Goal: Task Accomplishment & Management: Manage account settings

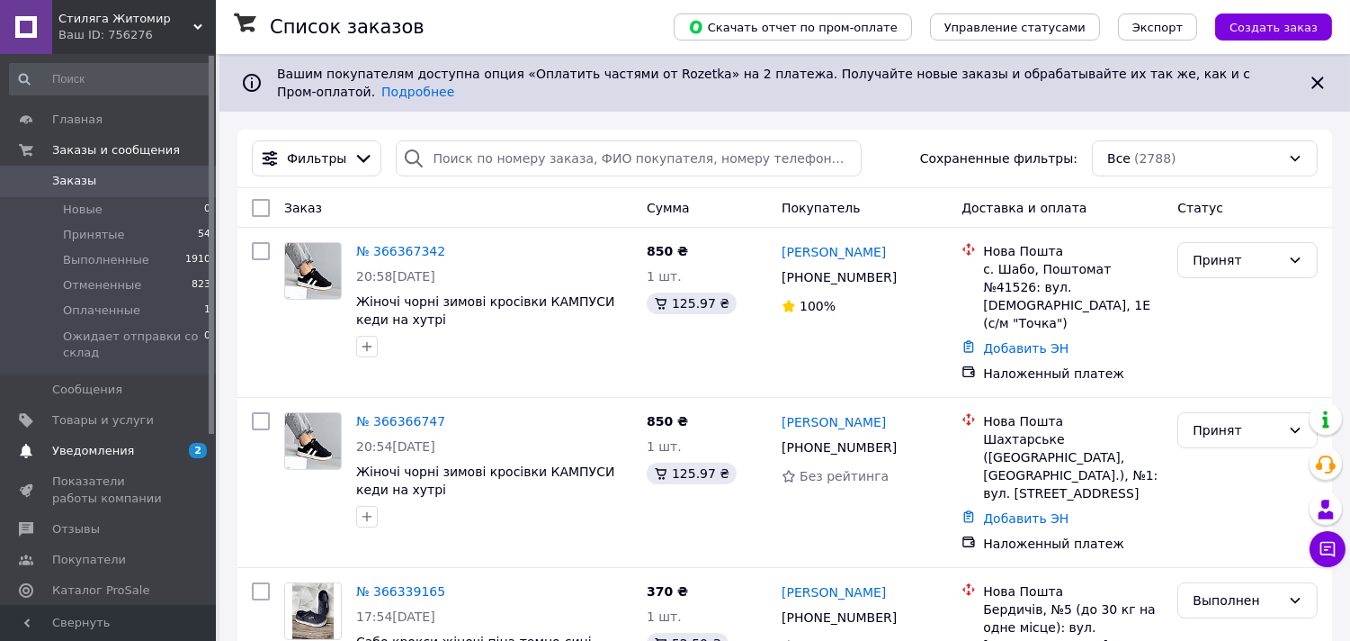
click at [99, 453] on span "Уведомления" at bounding box center [93, 451] width 82 height 16
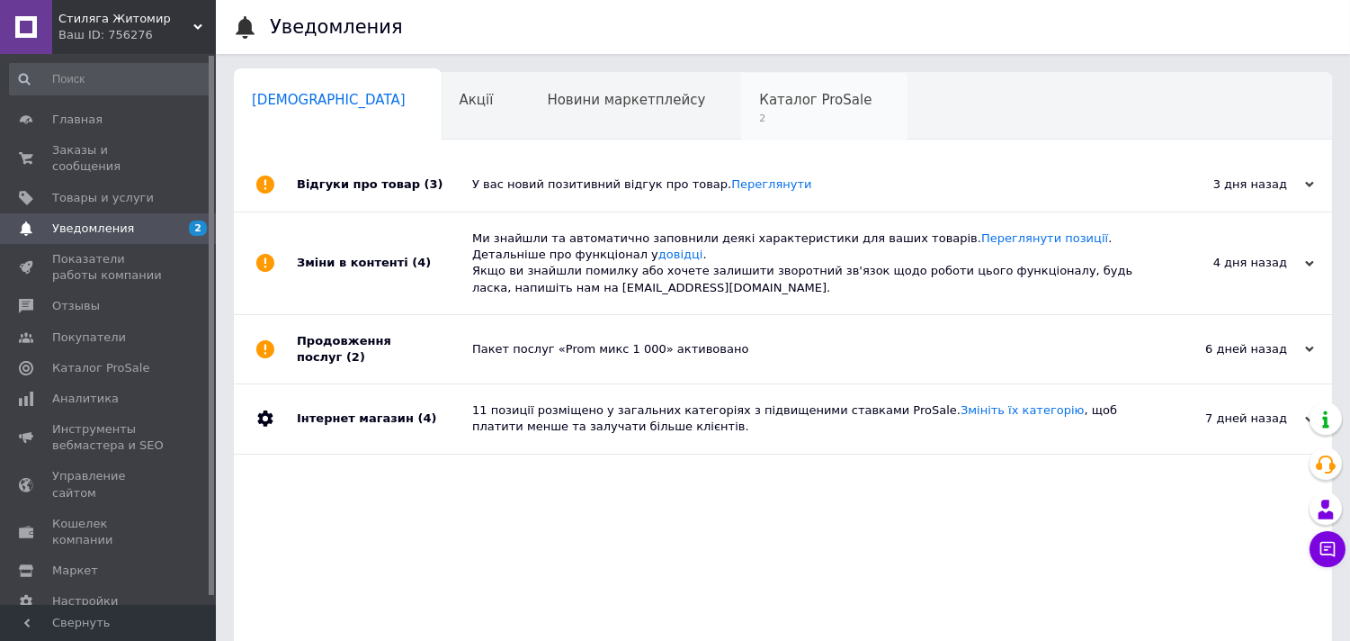
click at [759, 104] on span "Каталог ProSale" at bounding box center [815, 100] width 112 height 16
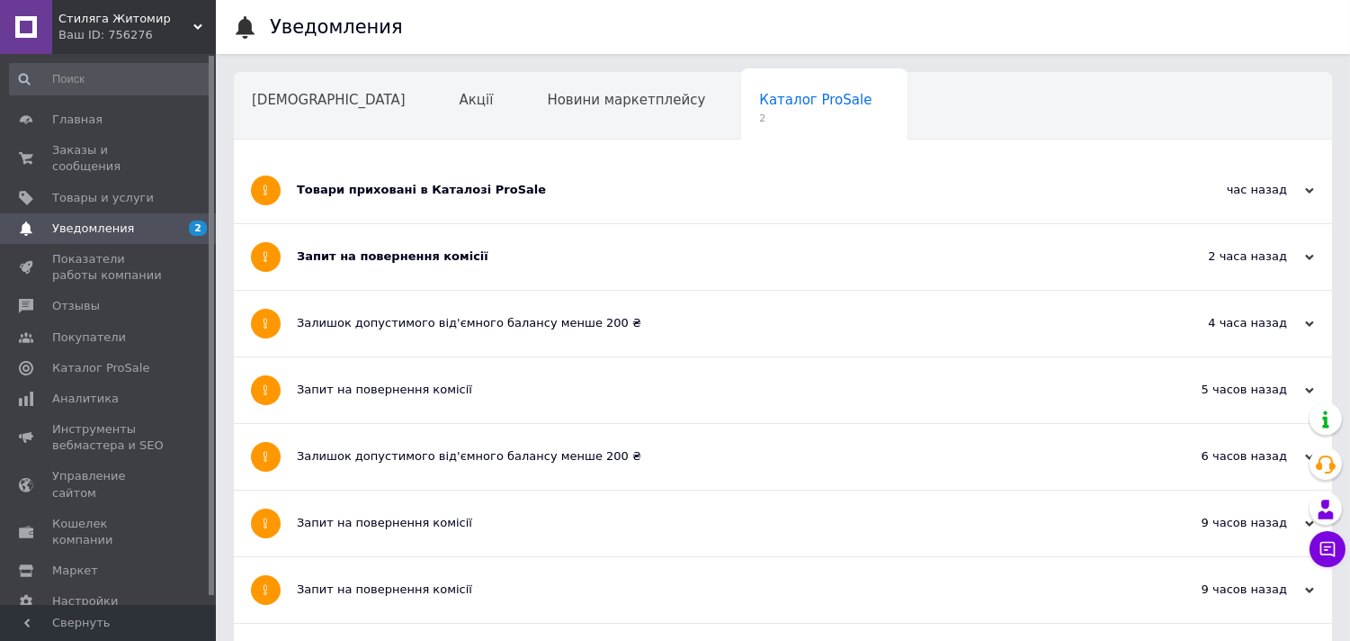
click at [498, 261] on div "Запит на повернення комісії" at bounding box center [716, 256] width 838 height 16
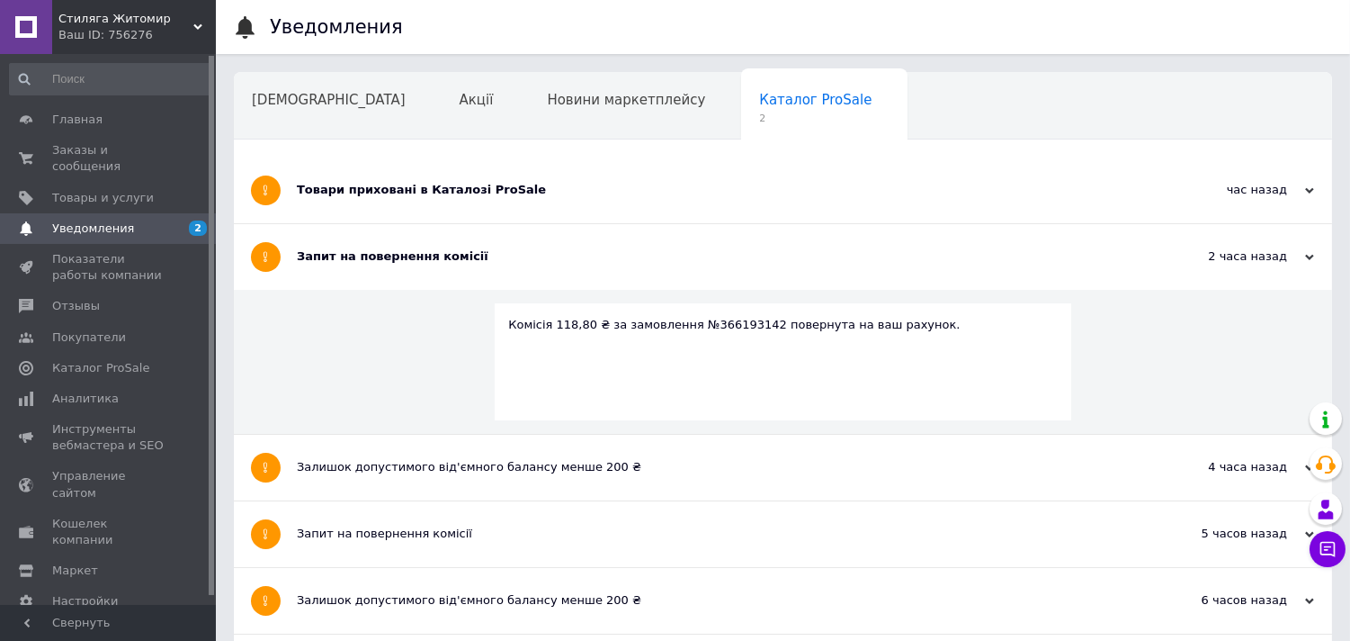
click at [498, 261] on div "Запит на повернення комісії" at bounding box center [716, 256] width 838 height 16
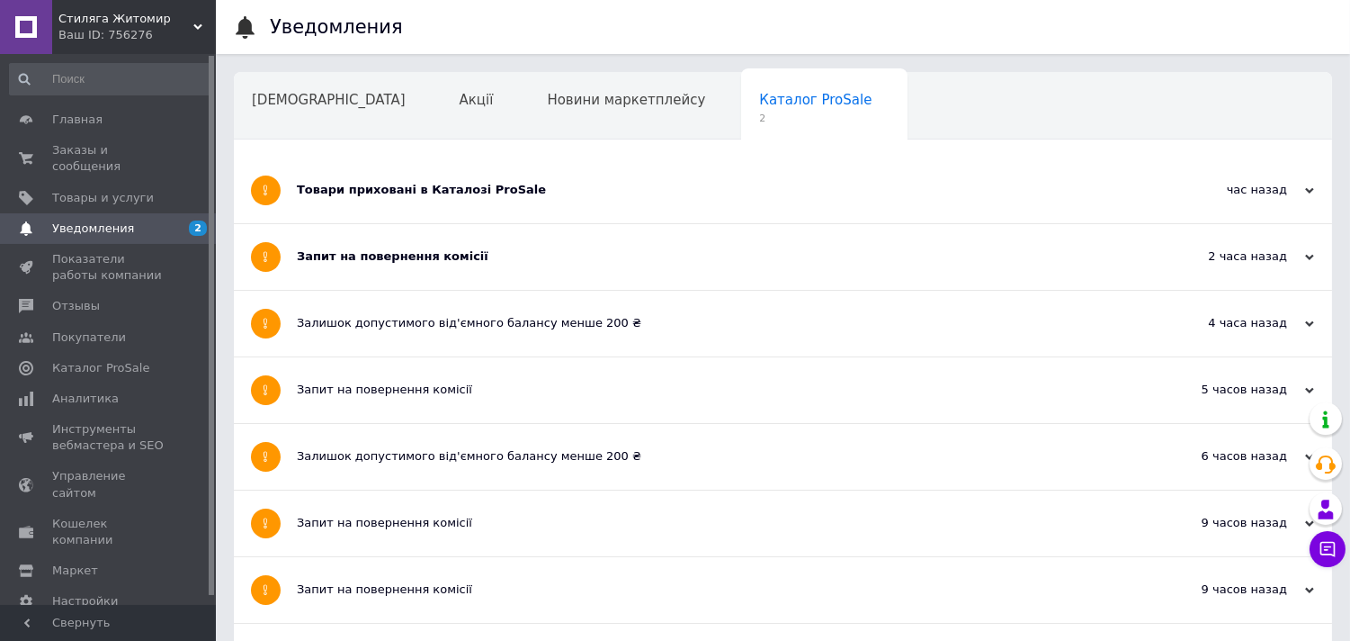
click at [516, 202] on div "Товари приховані в Каталозі ProSale" at bounding box center [716, 190] width 838 height 66
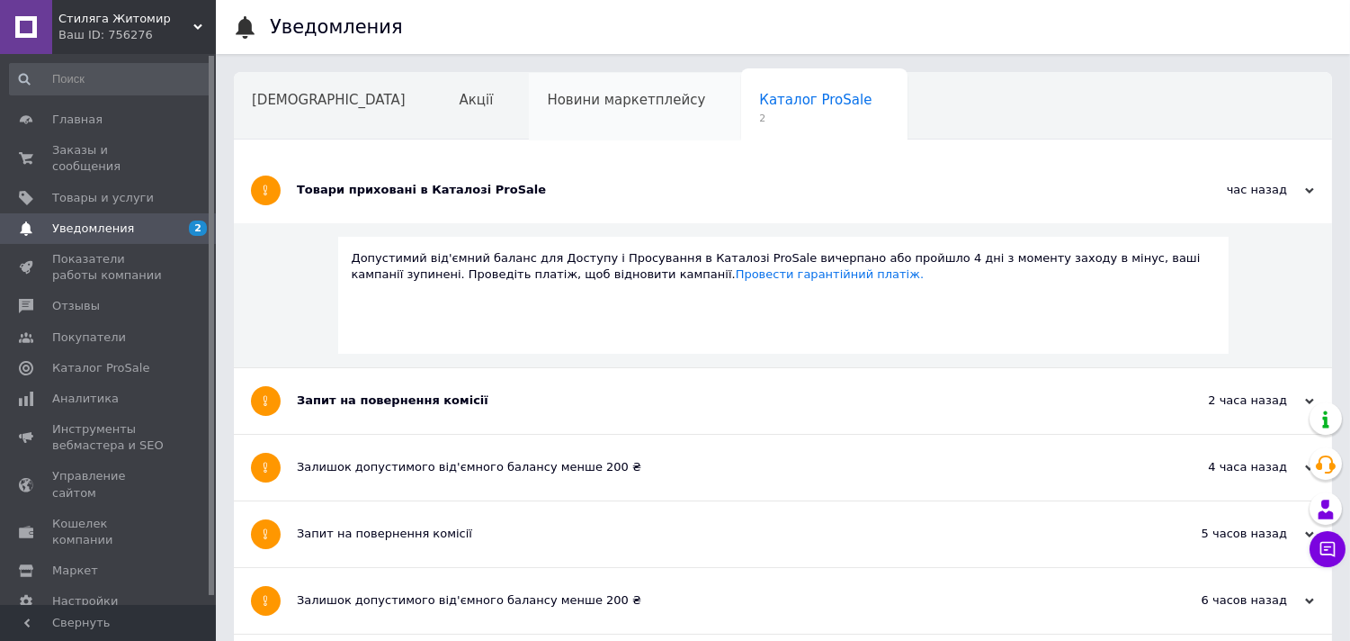
click at [529, 132] on div "Новини маркетплейсу" at bounding box center [635, 107] width 212 height 68
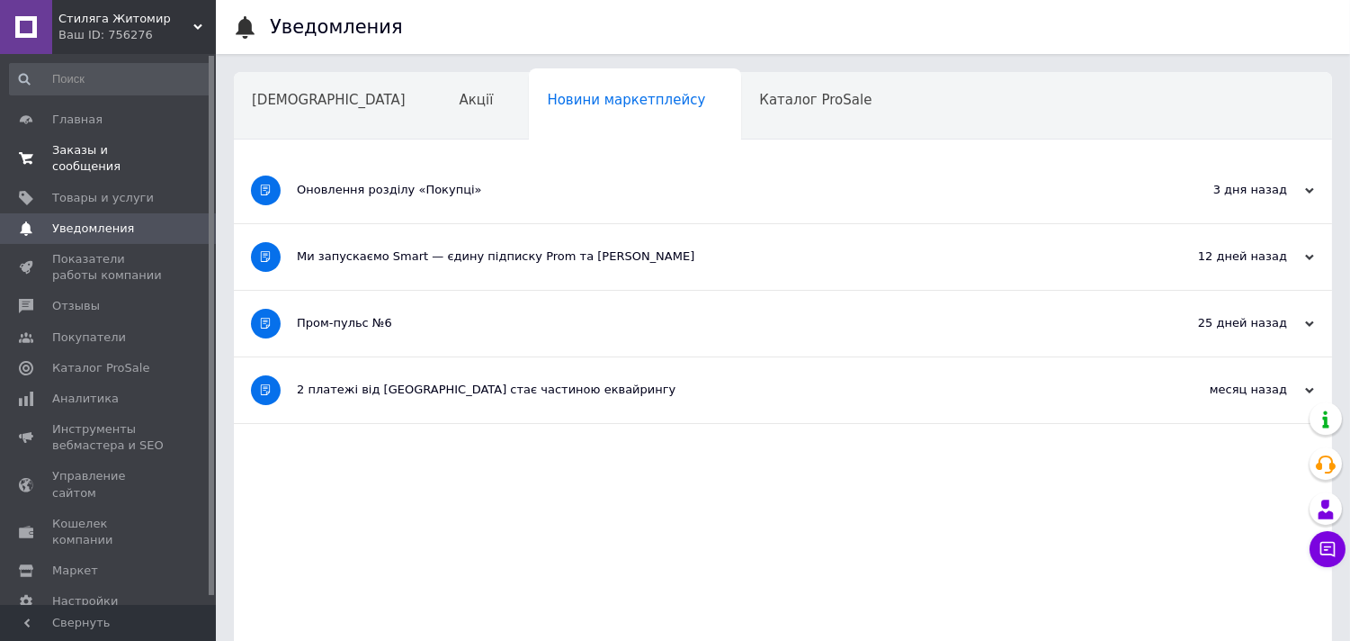
click at [100, 151] on span "Заказы и сообщения" at bounding box center [109, 158] width 114 height 32
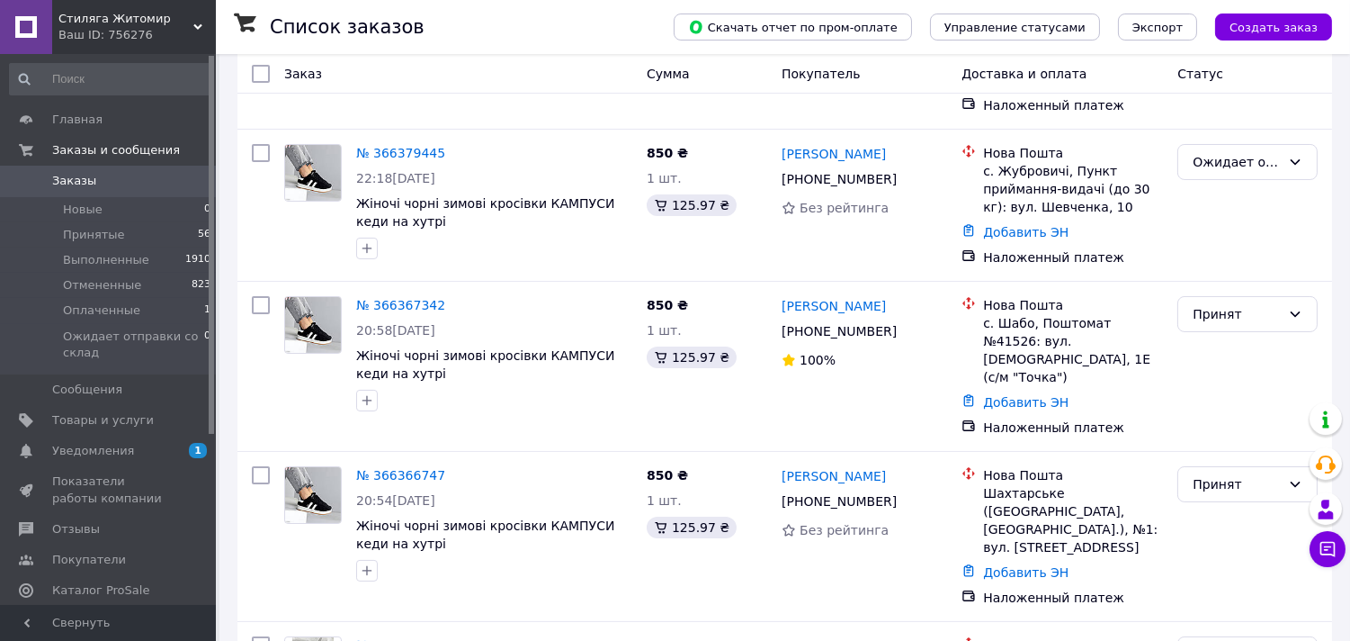
scroll to position [408, 0]
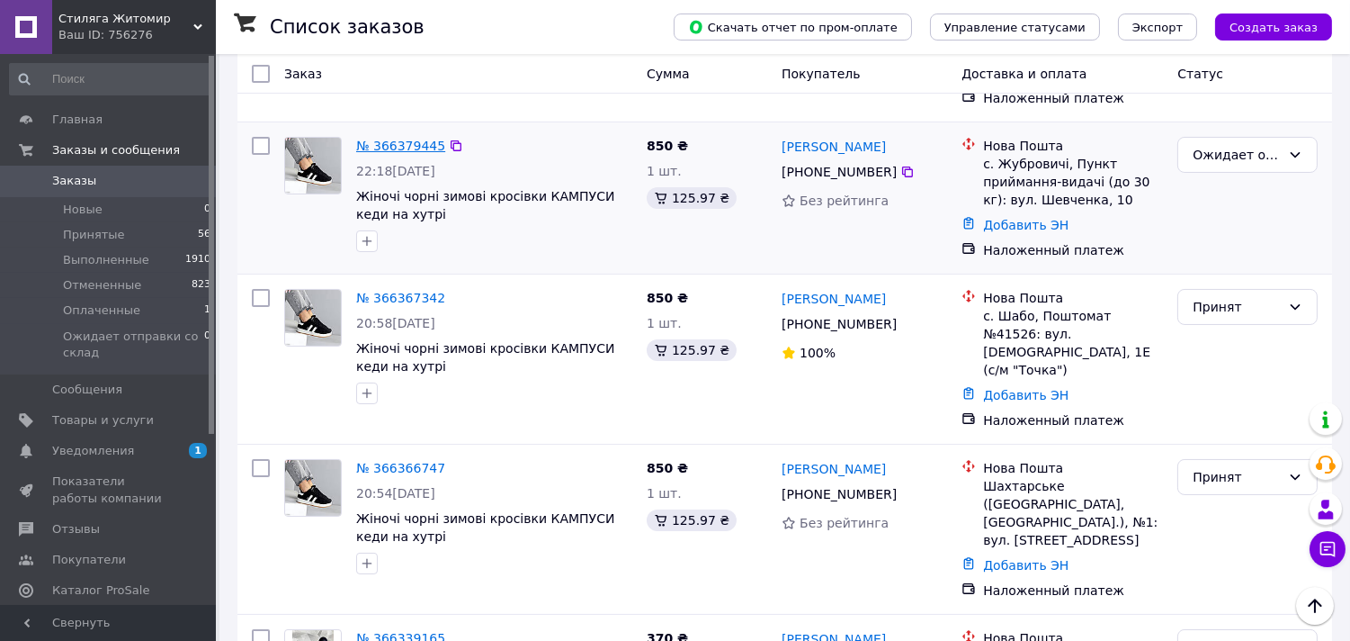
click at [398, 139] on link "№ 366379445" at bounding box center [400, 146] width 89 height 14
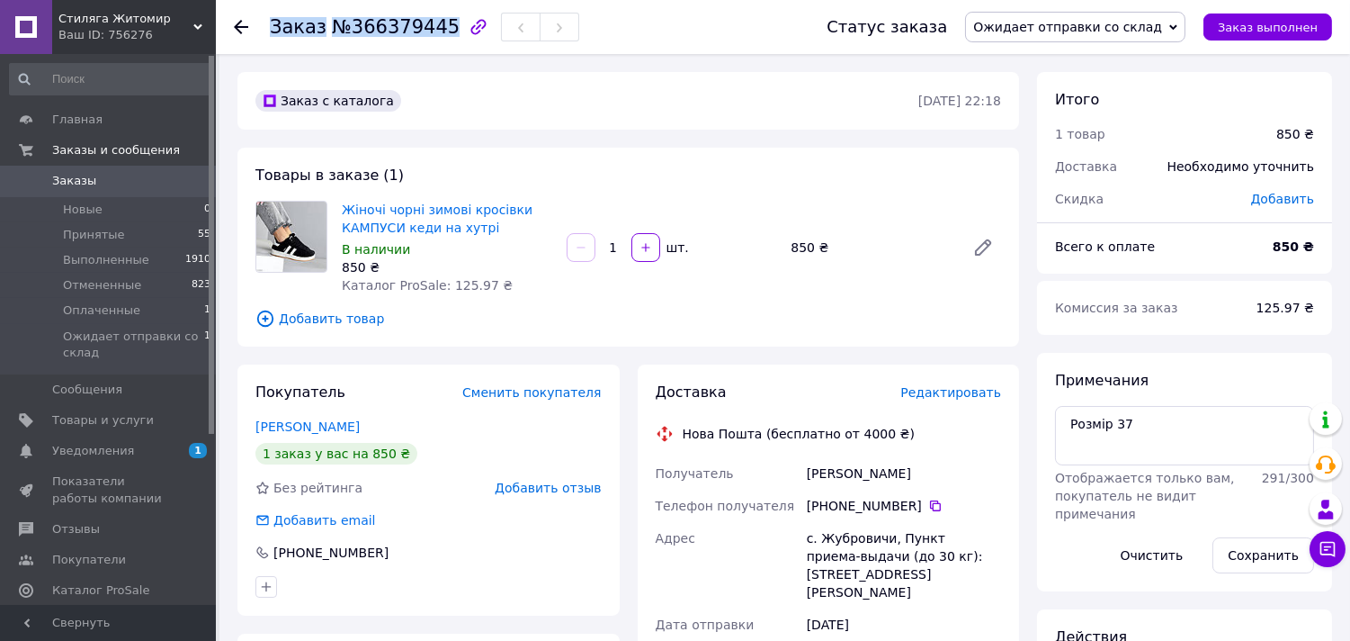
drag, startPoint x: 265, startPoint y: 31, endPoint x: 430, endPoint y: 22, distance: 164.9
click at [430, 22] on div "Заказ №366379445 Статус заказа Ожидает отправки со склад Принят Выполнен Отмене…" at bounding box center [783, 27] width 1098 height 54
copy h1 "Заказ №366379445"
click at [928, 499] on icon at bounding box center [935, 505] width 14 height 14
drag, startPoint x: 798, startPoint y: 472, endPoint x: 852, endPoint y: 475, distance: 54.0
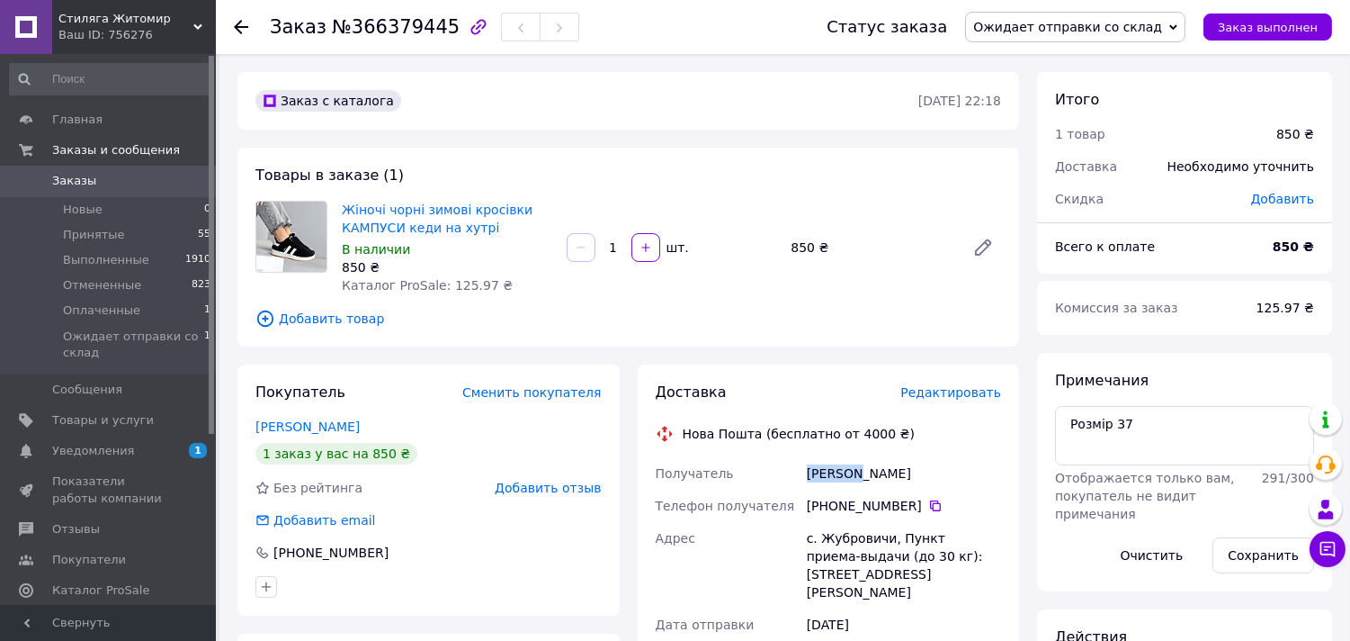
copy div "Получатель Хоречко"
drag, startPoint x: 897, startPoint y: 480, endPoint x: 858, endPoint y: 473, distance: 39.3
click at [858, 473] on div "Хоречко Ана" at bounding box center [904, 473] width 202 height 32
copy div "Ана"
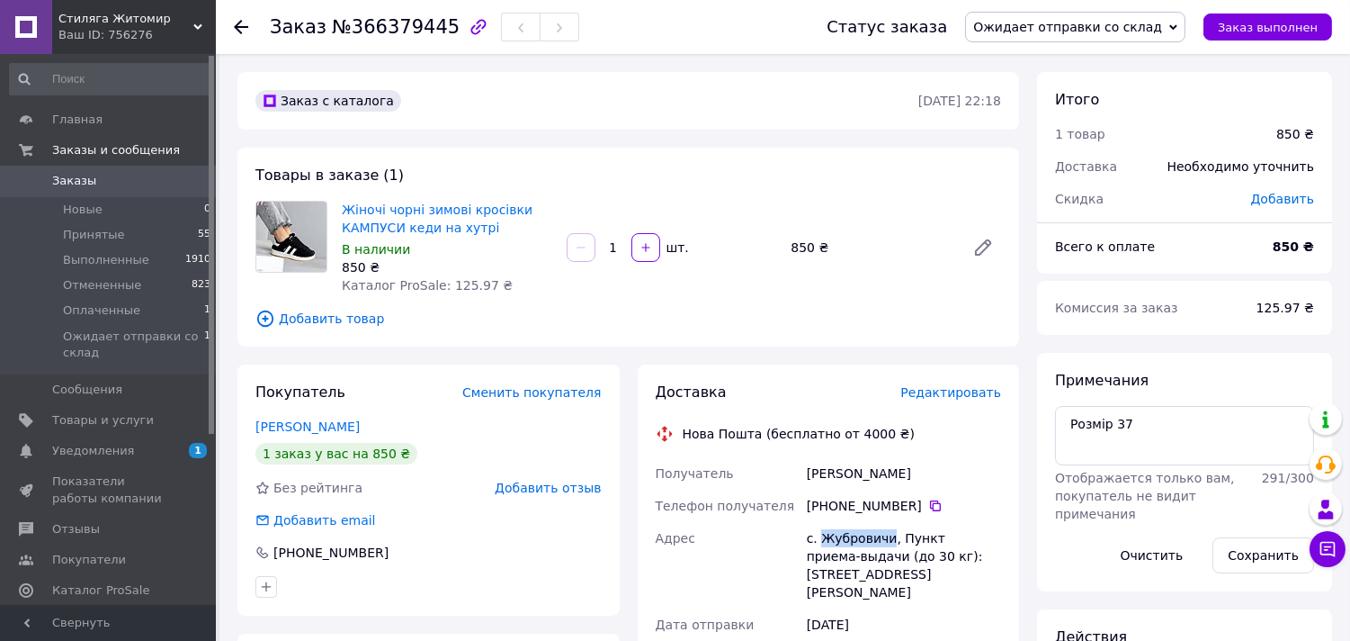
drag, startPoint x: 819, startPoint y: 535, endPoint x: 886, endPoint y: 537, distance: 67.5
click at [886, 537] on div "с. Жубровичи, Пункт приема-выдачи (до 30 кг): [STREET_ADDRESS][PERSON_NAME]" at bounding box center [904, 565] width 202 height 86
copy div "Жубровичи"
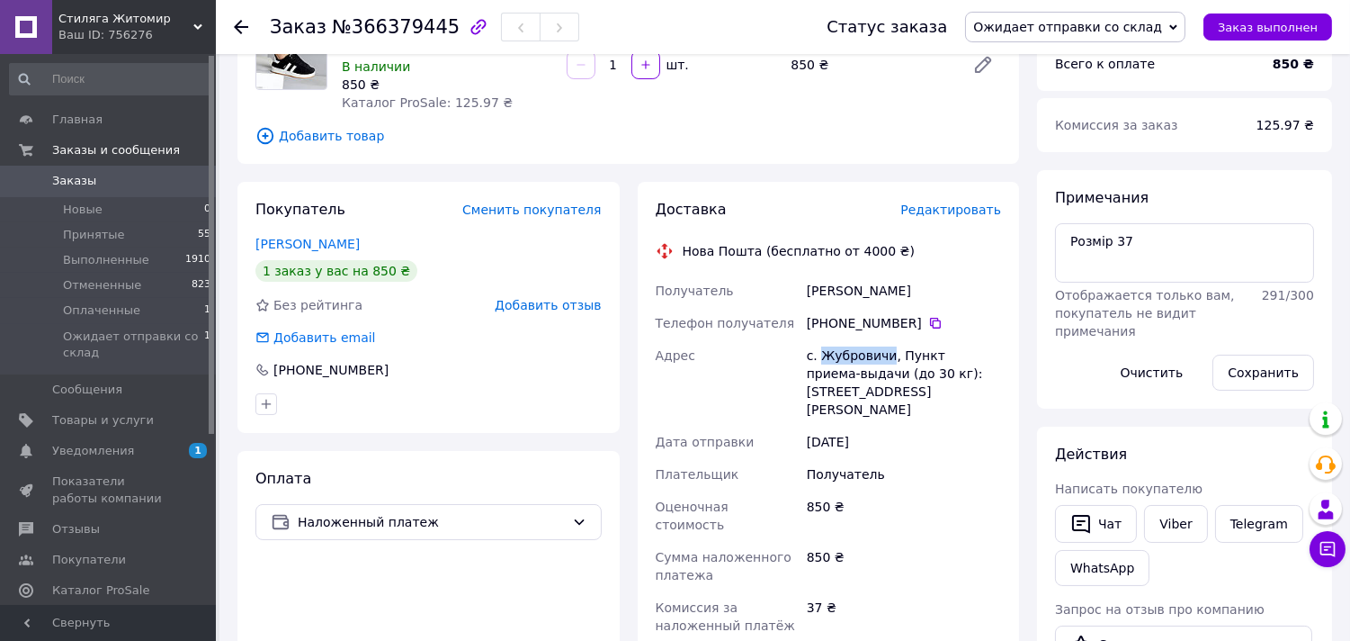
scroll to position [312, 0]
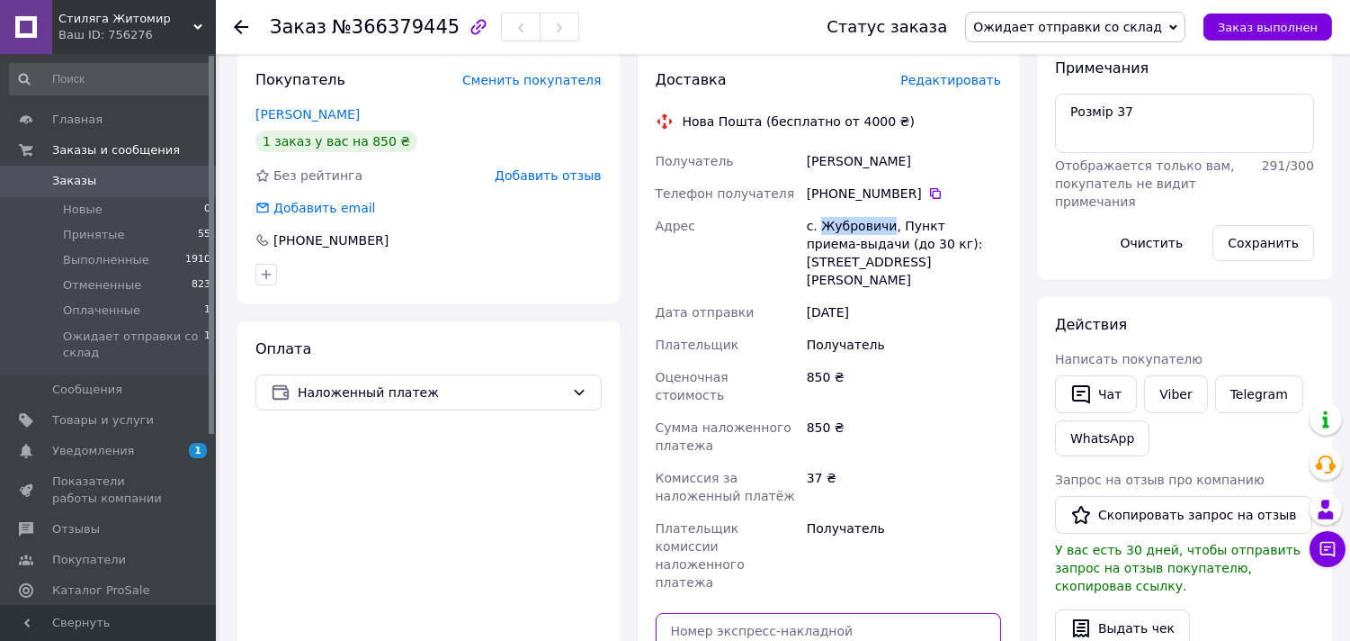
click at [742, 613] on input "text" at bounding box center [829, 631] width 346 height 36
paste input "20451269290655"
type input "20451269290655"
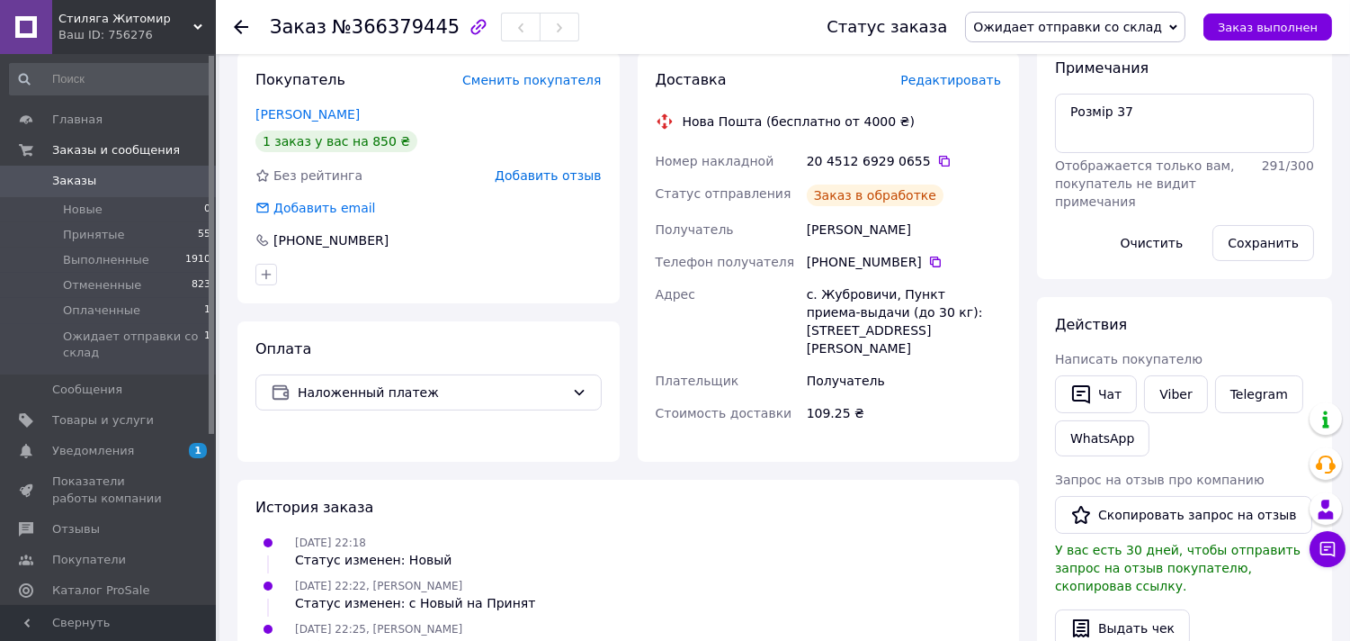
click at [118, 182] on span "Заказы" at bounding box center [109, 181] width 114 height 16
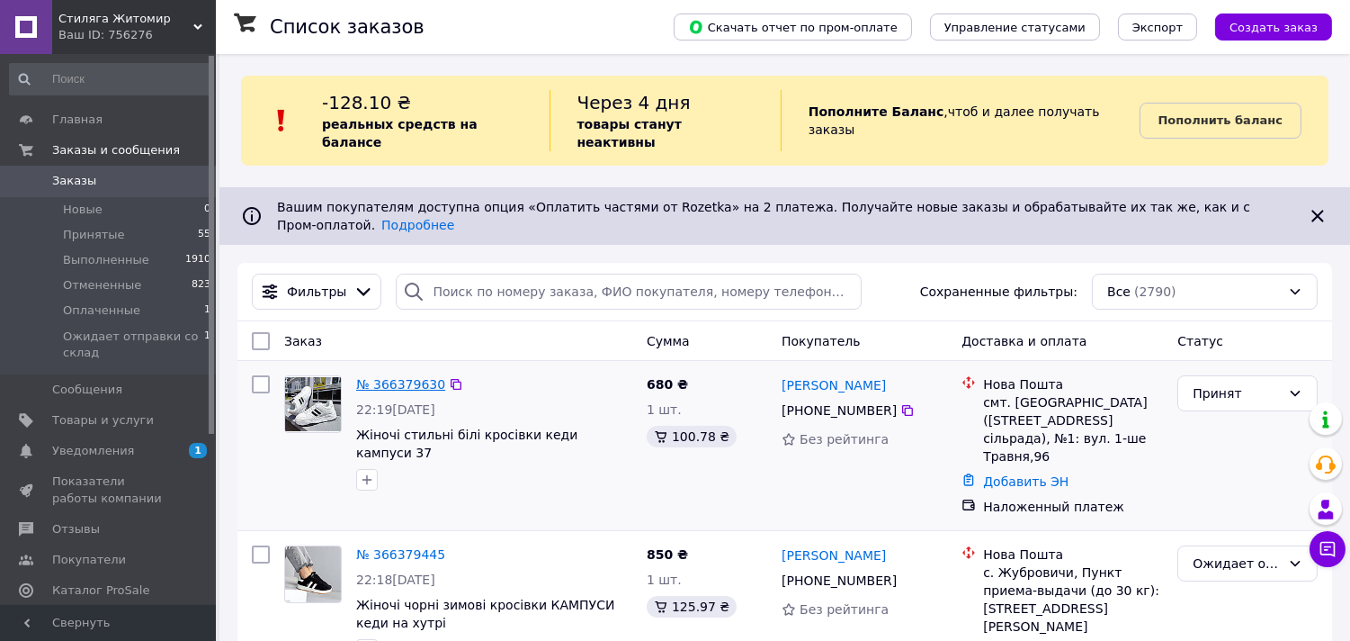
click at [407, 377] on link "№ 366379630" at bounding box center [400, 384] width 89 height 14
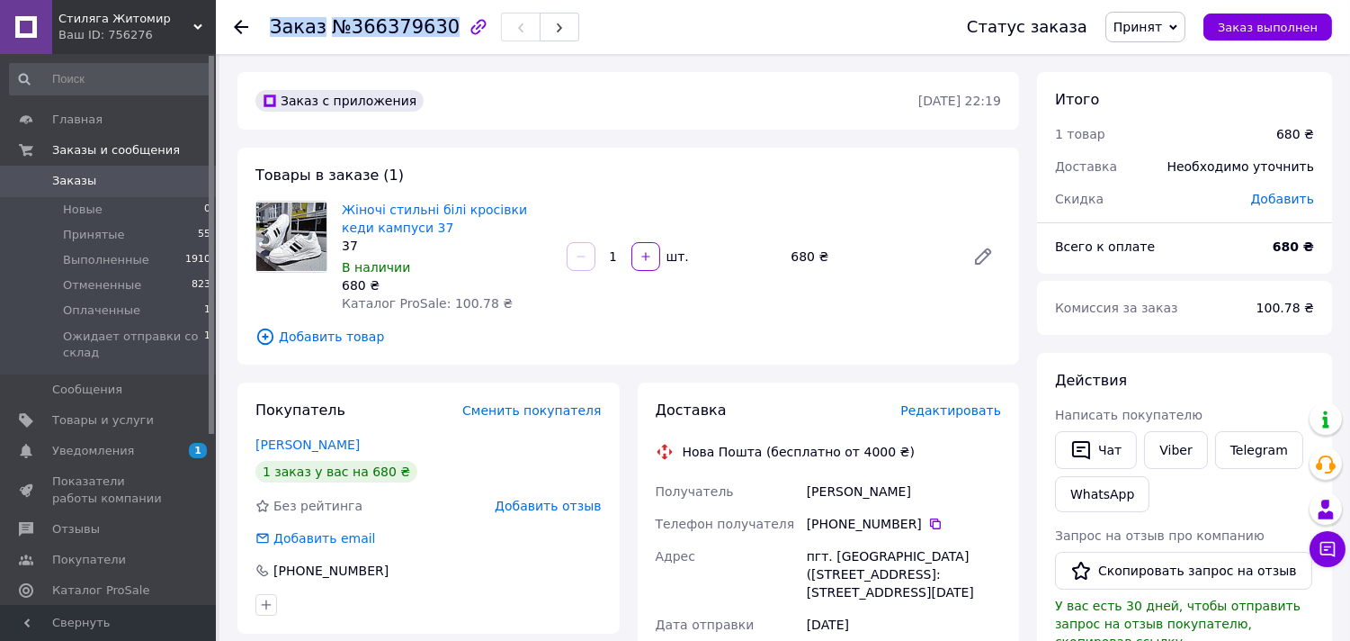
drag, startPoint x: 264, startPoint y: 31, endPoint x: 433, endPoint y: 28, distance: 169.1
click at [433, 28] on div "Заказ №366379630 Статус заказа Принят Выполнен Отменен Оплаченный Ожидает отпра…" at bounding box center [783, 27] width 1098 height 54
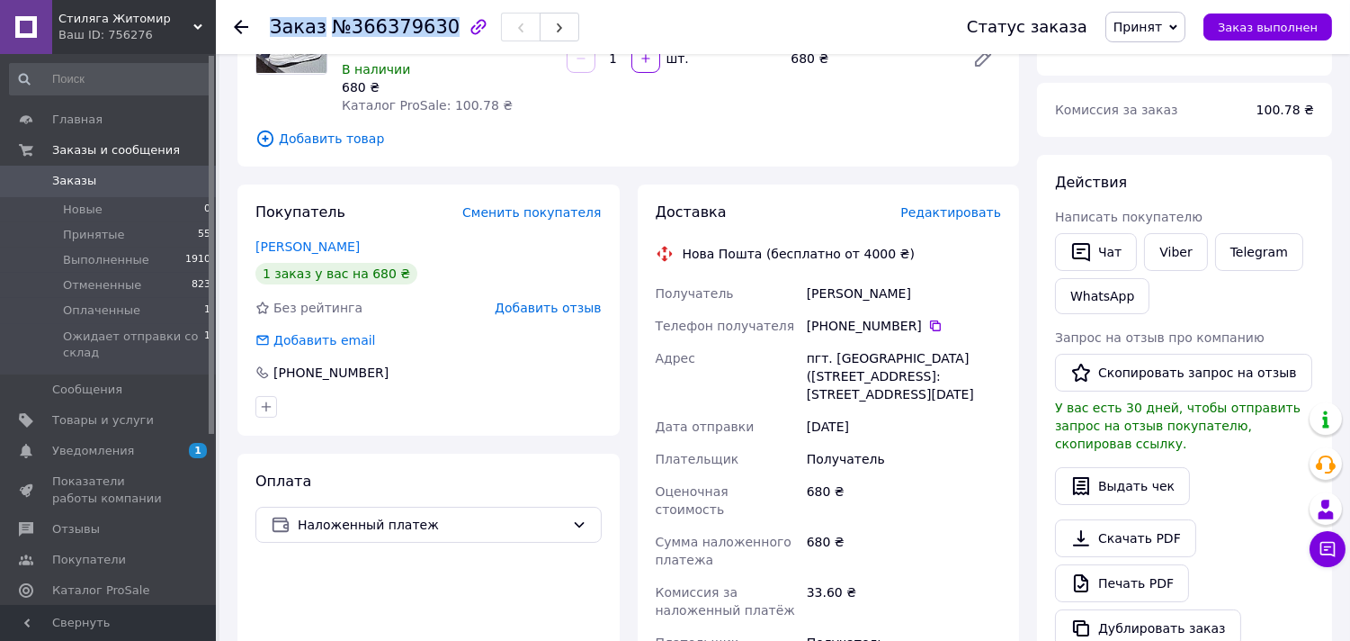
scroll to position [321, 0]
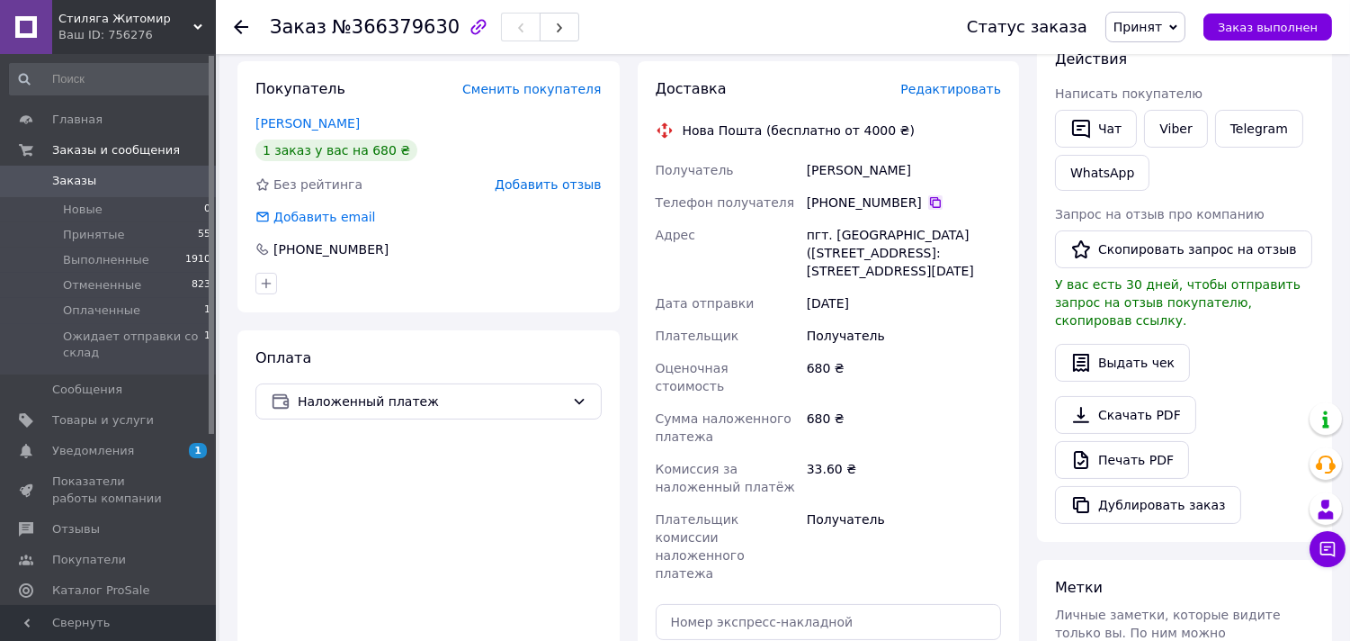
click at [928, 198] on icon at bounding box center [935, 202] width 14 height 14
drag, startPoint x: 793, startPoint y: 169, endPoint x: 867, endPoint y: 167, distance: 73.8
click at [867, 167] on div "Получатель Бернадзюк Діана Телефон получателя +380 97 990 72 80   Адрес пгт. Бе…" at bounding box center [829, 371] width 354 height 435
copy div "Получатель Бернадзюк"
drag, startPoint x: 925, startPoint y: 172, endPoint x: 874, endPoint y: 168, distance: 51.4
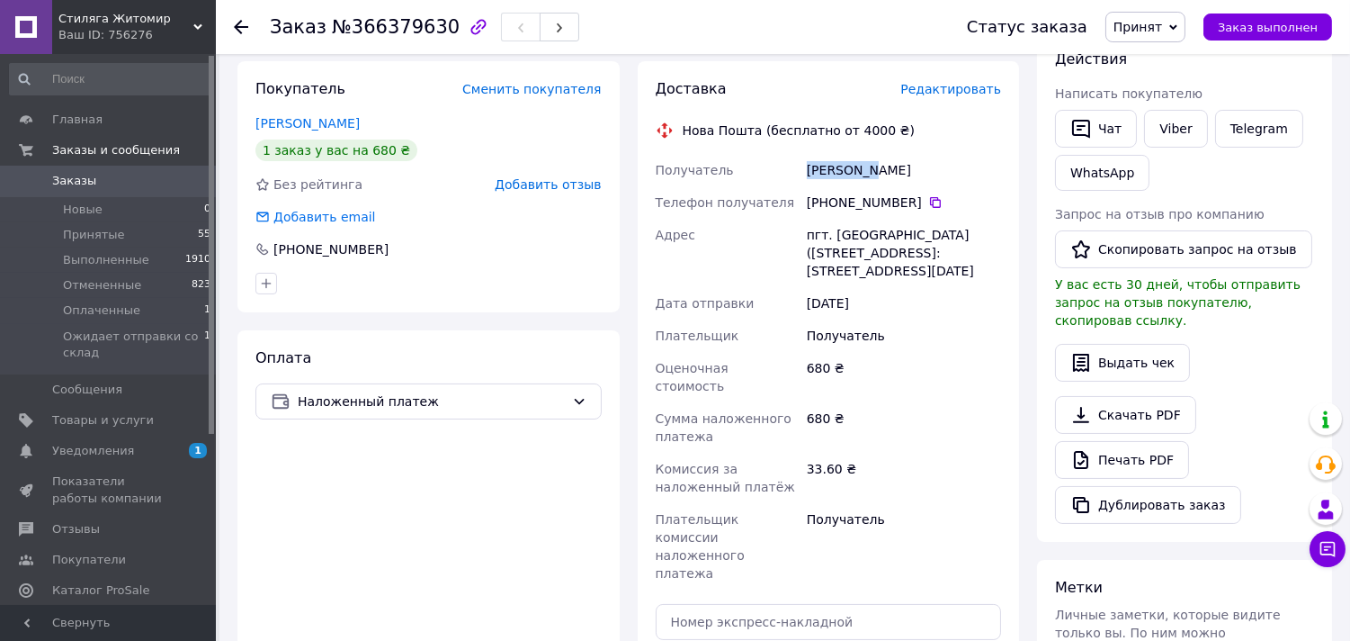
click at [874, 168] on div "Бернадзюк Діана" at bounding box center [904, 170] width 202 height 32
copy div "Діана"
drag, startPoint x: 829, startPoint y: 237, endPoint x: 922, endPoint y: 231, distance: 93.8
click at [922, 231] on div "пгт. Березнегуватое (Николаевская обл., Баштанский р-н. Березнегуватська сельсо…" at bounding box center [904, 253] width 202 height 68
copy div "Березнегуватое"
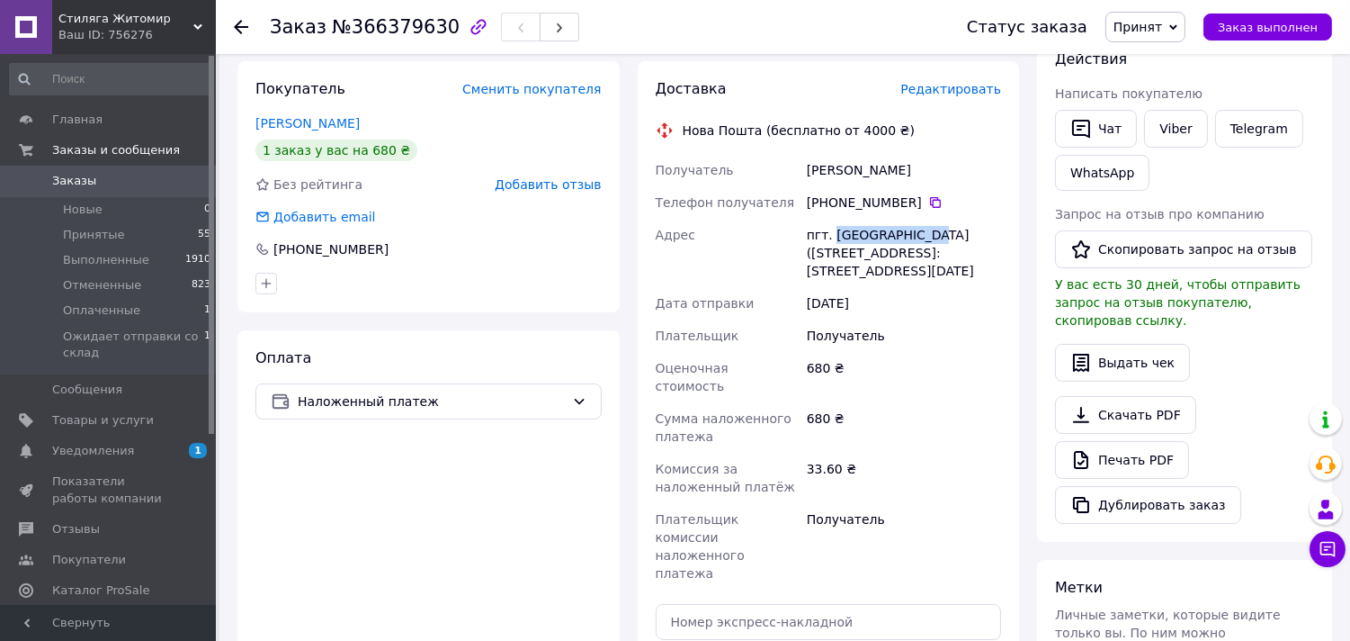
click at [112, 183] on span "Заказы" at bounding box center [109, 181] width 114 height 16
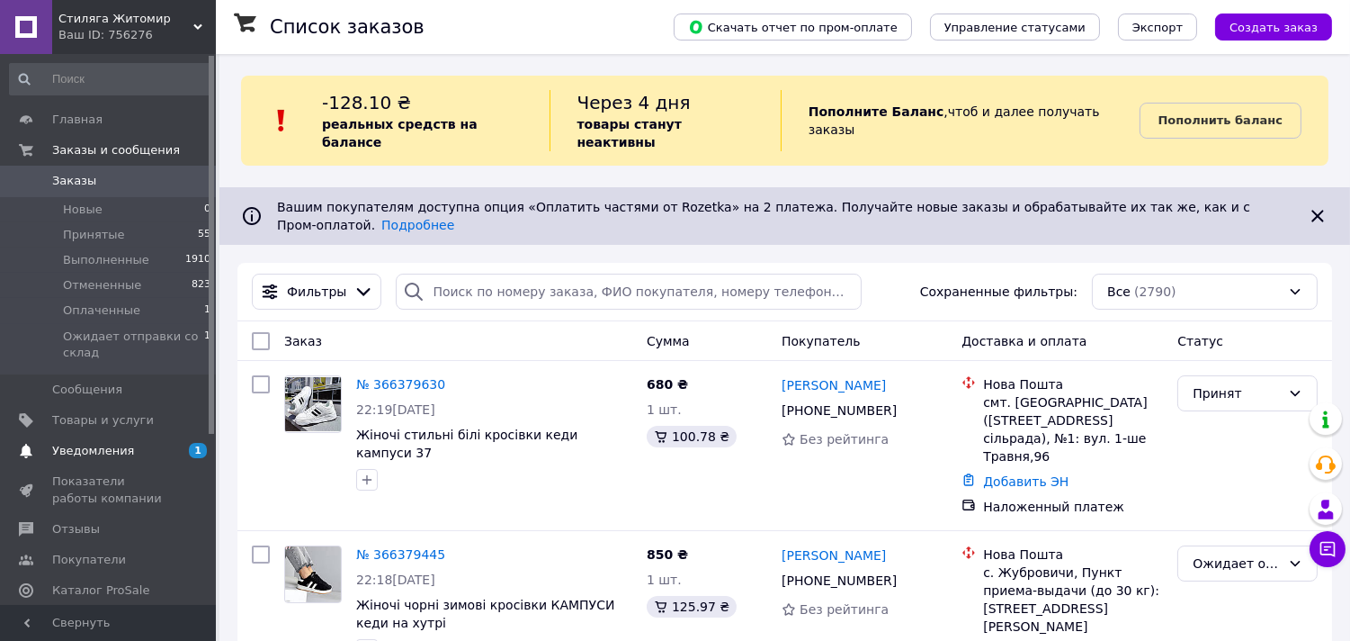
click at [108, 445] on span "Уведомления" at bounding box center [93, 451] width 82 height 16
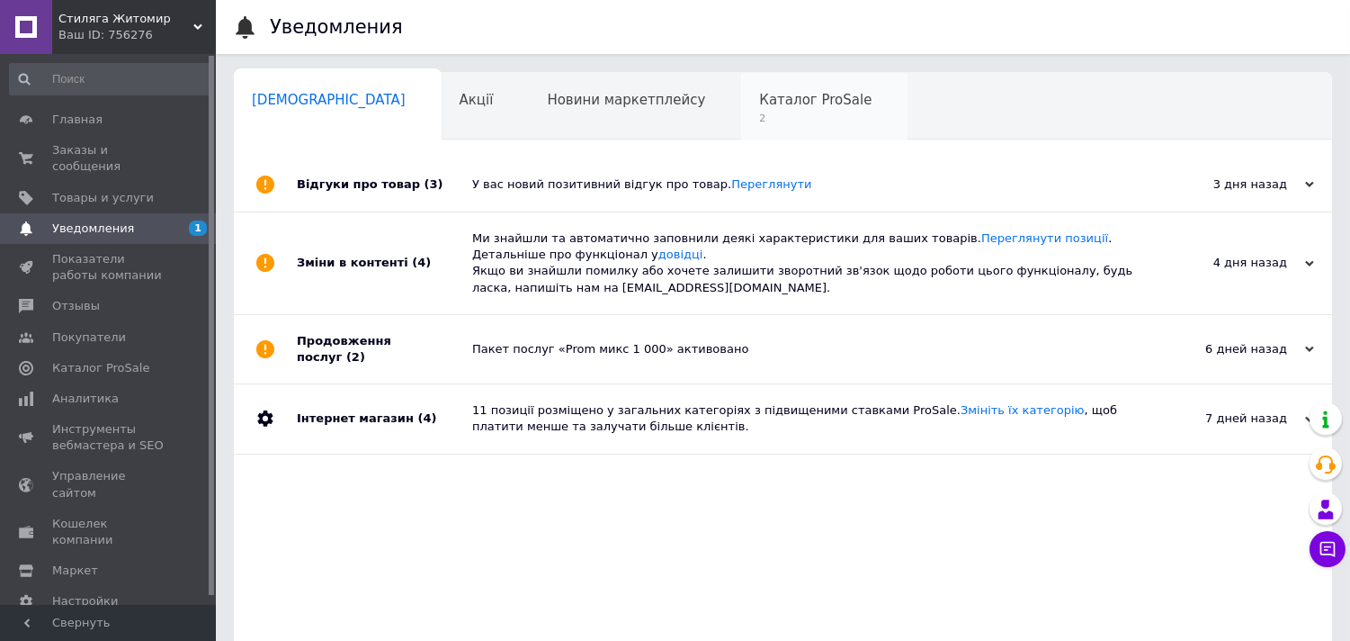
click at [759, 106] on span "Каталог ProSale" at bounding box center [815, 100] width 112 height 16
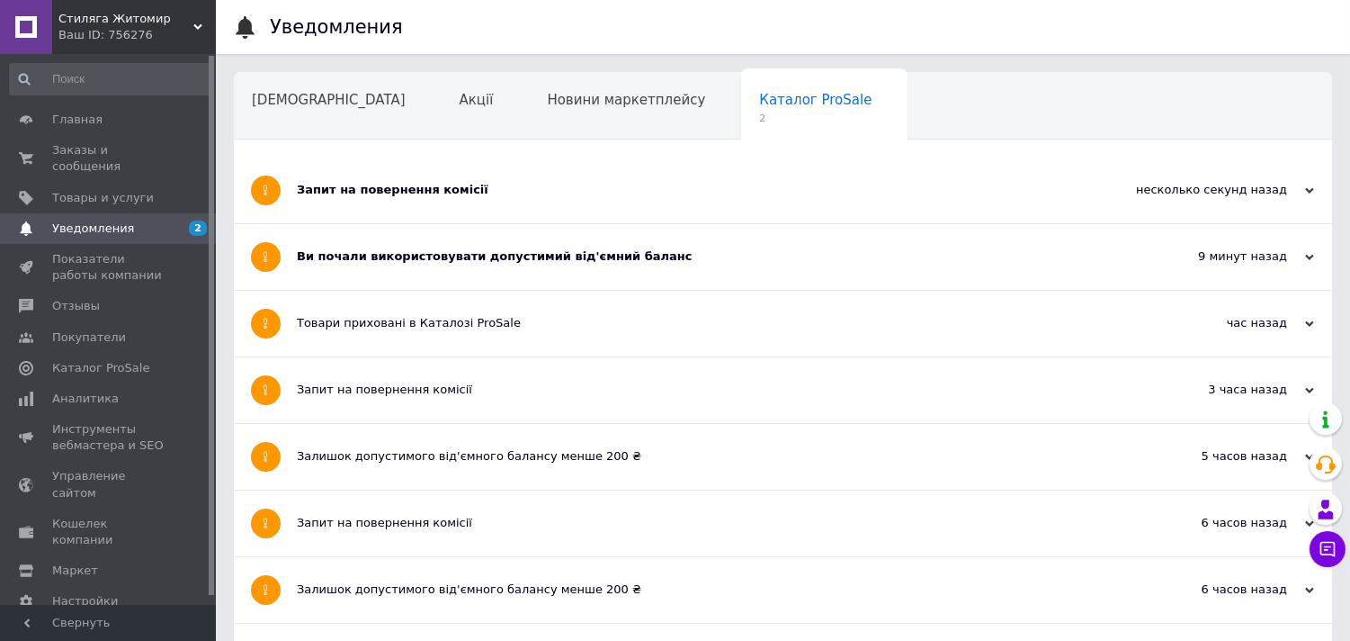
click at [572, 247] on div "Ви почали використовувати допустимий від'ємний баланс" at bounding box center [716, 257] width 838 height 66
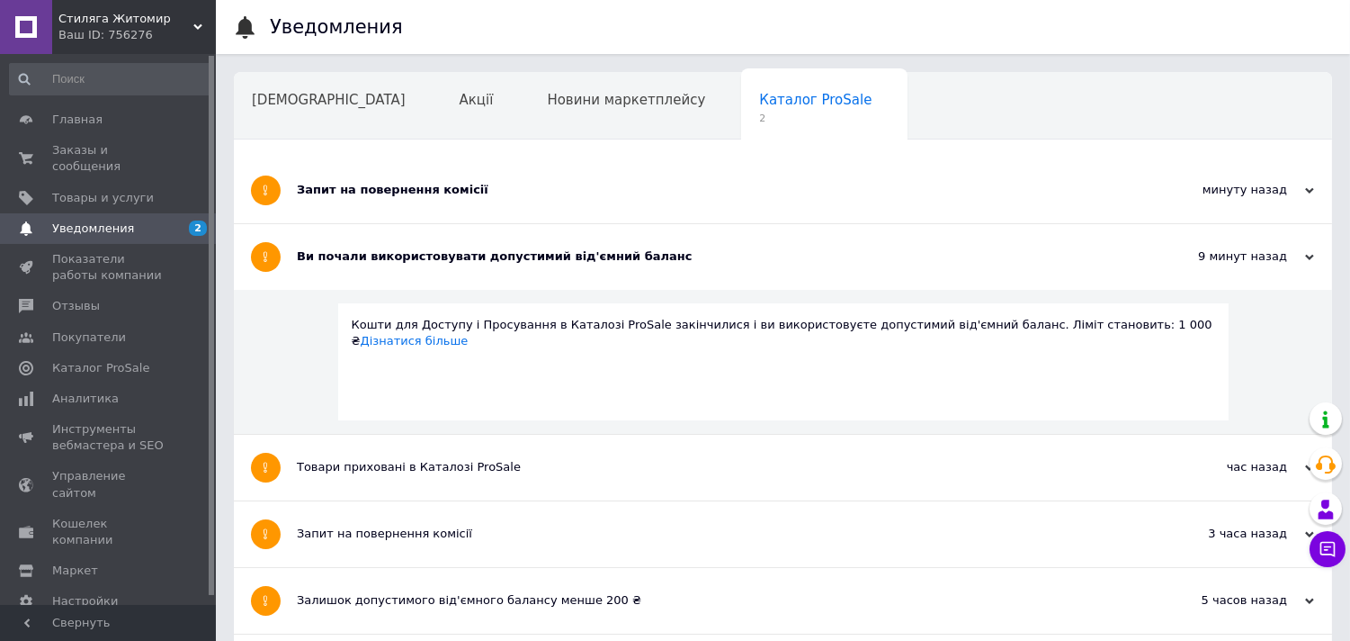
click at [565, 201] on div "Запит на повернення комісії" at bounding box center [716, 190] width 838 height 66
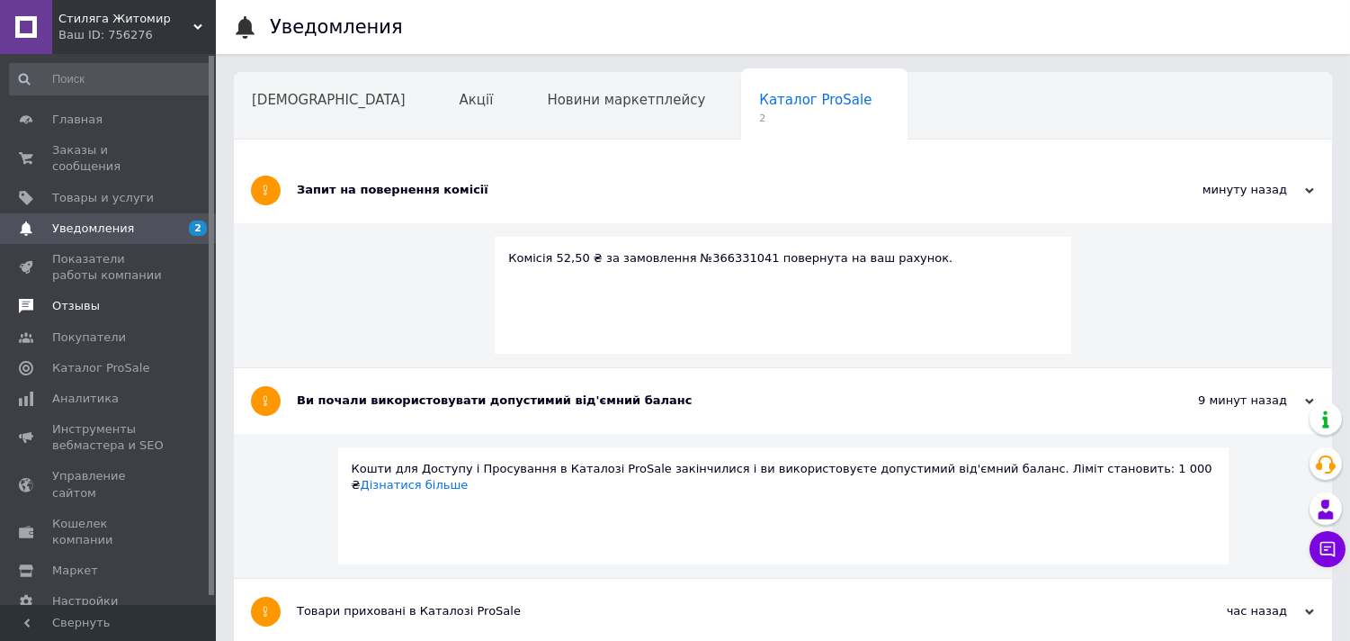
click at [112, 298] on span "Отзывы" at bounding box center [109, 306] width 114 height 16
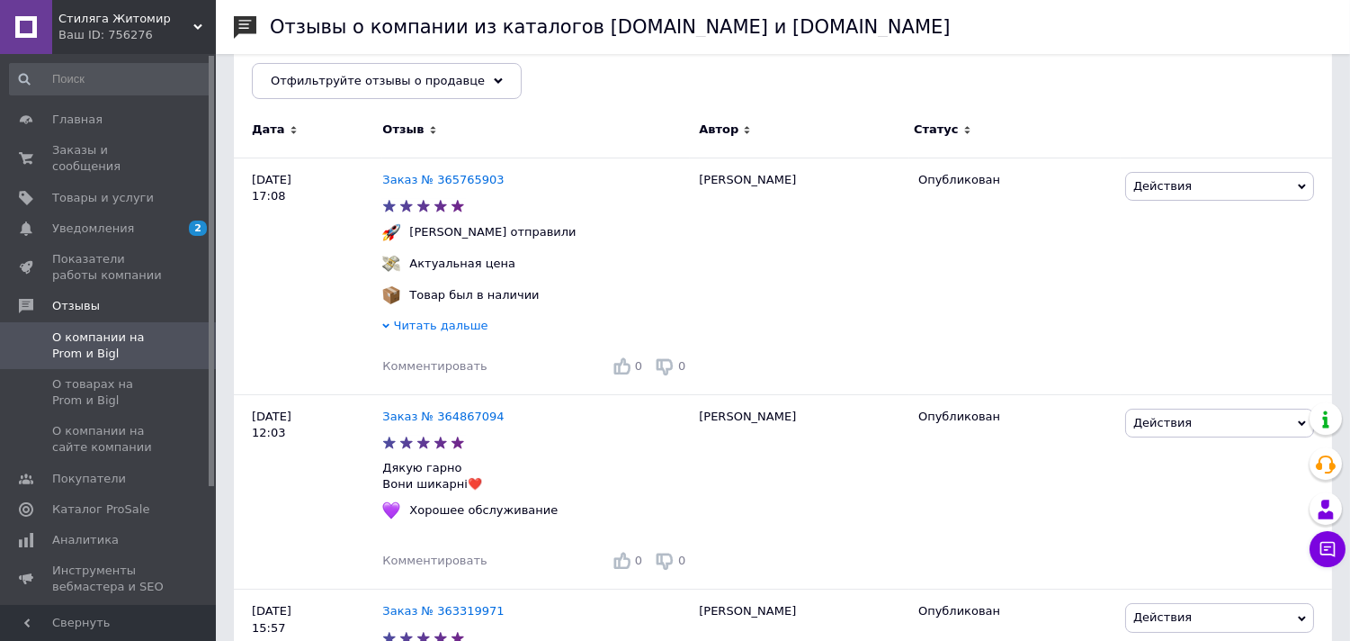
scroll to position [274, 0]
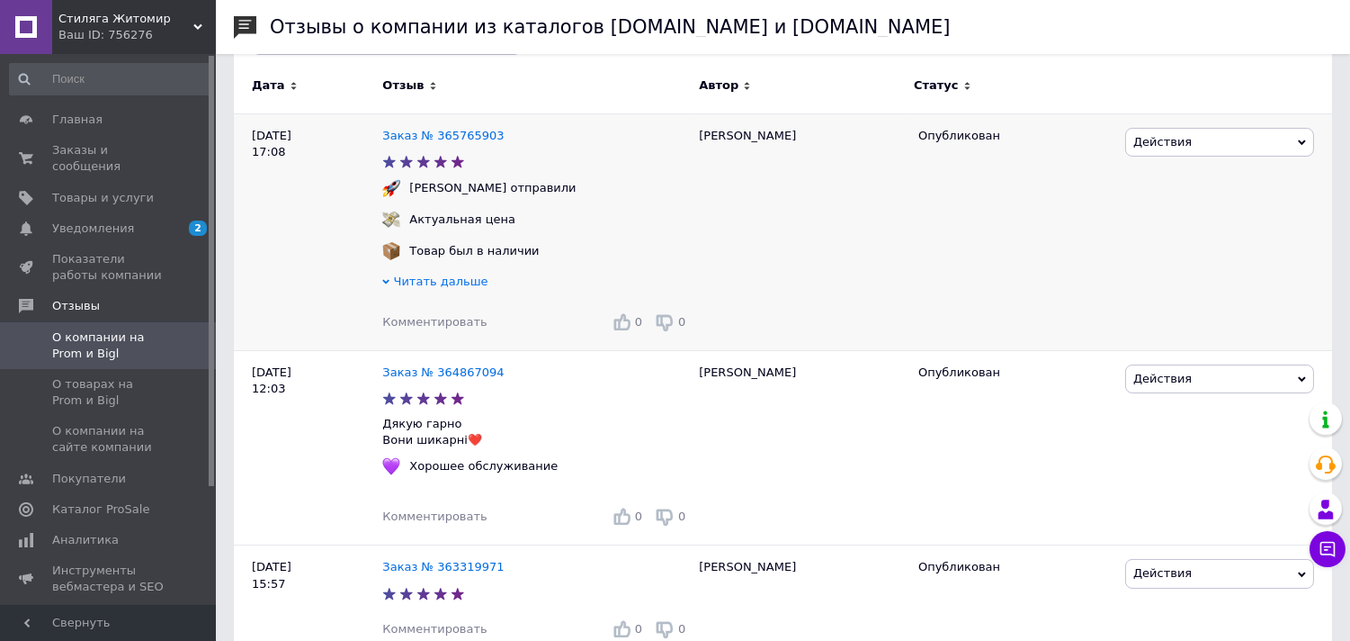
click at [409, 282] on span "Читать дальше" at bounding box center [441, 280] width 94 height 13
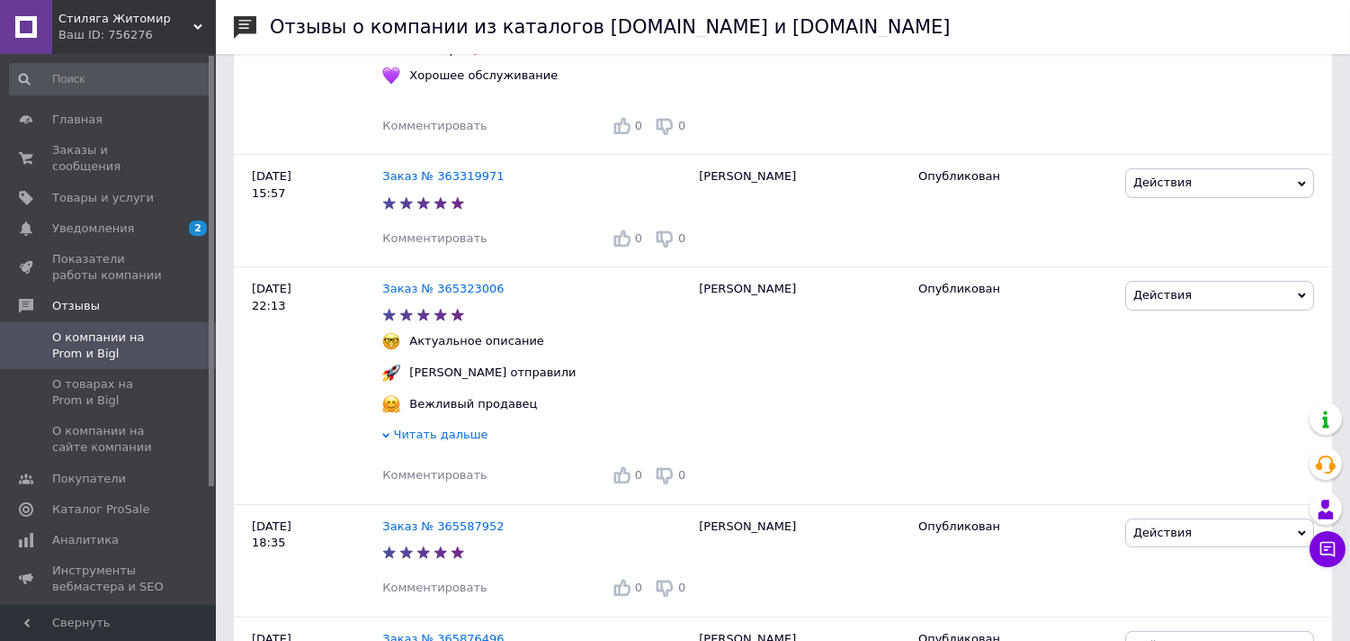
scroll to position [805, 0]
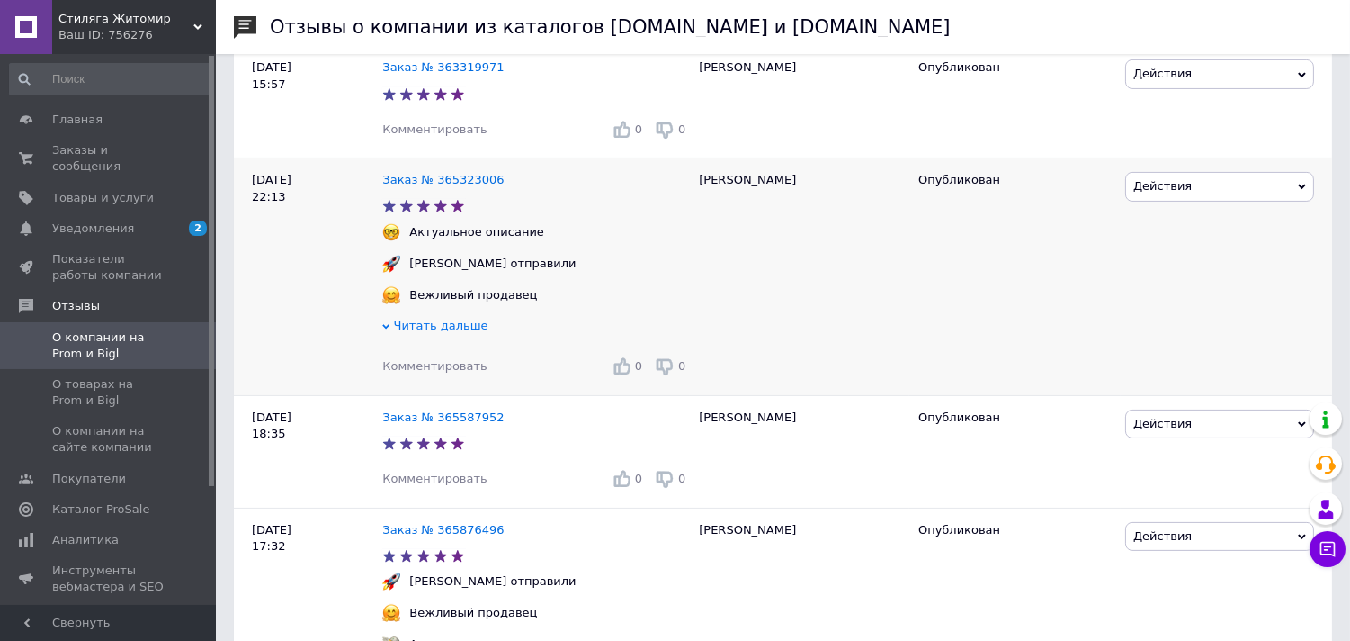
click at [421, 332] on span "Читать дальше" at bounding box center [441, 324] width 94 height 13
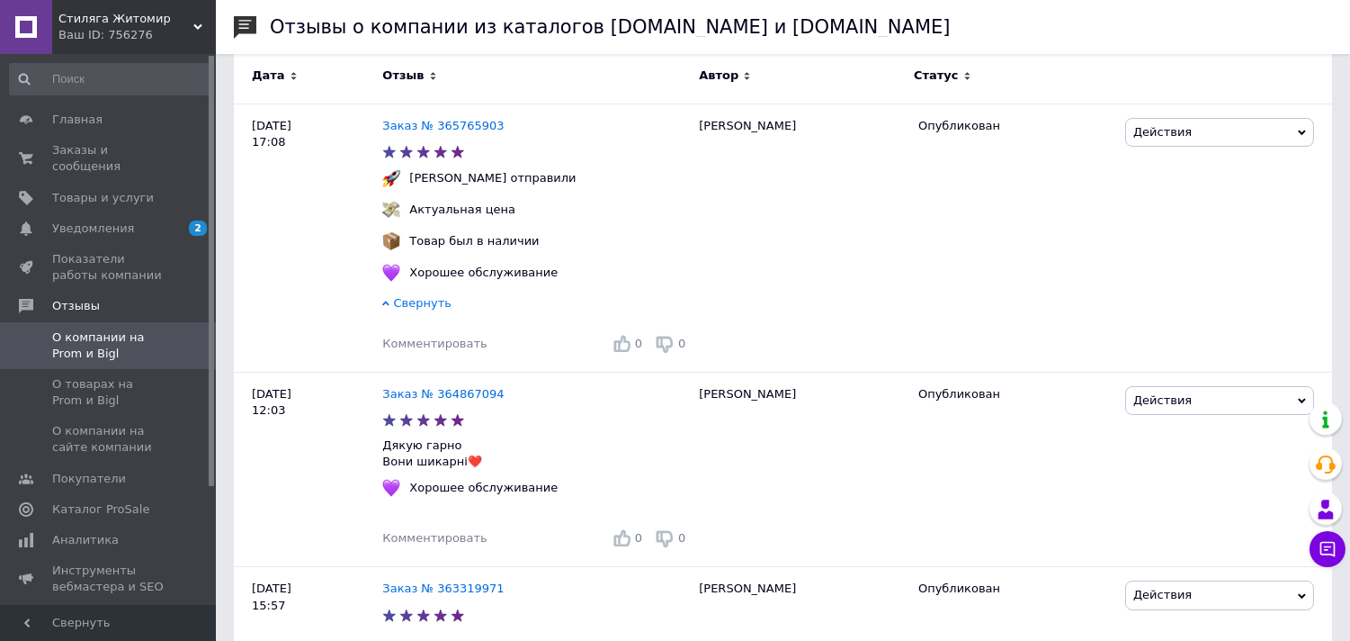
scroll to position [0, 0]
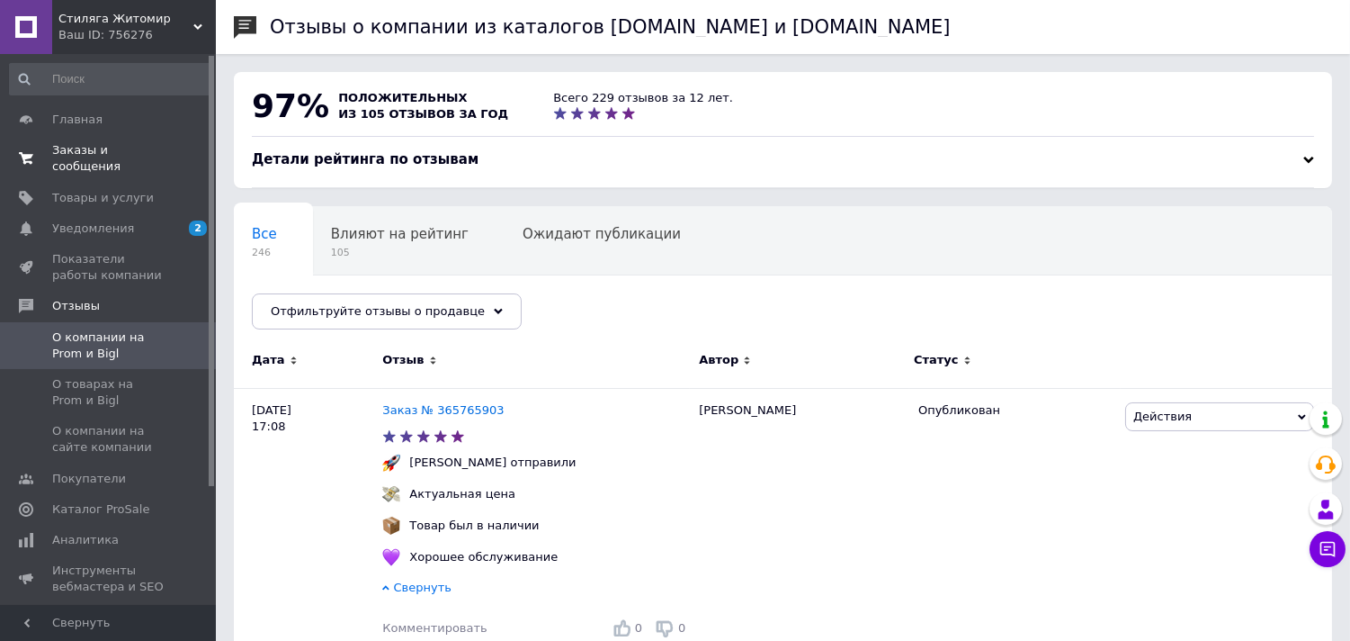
click at [85, 150] on span "Заказы и сообщения" at bounding box center [109, 158] width 114 height 32
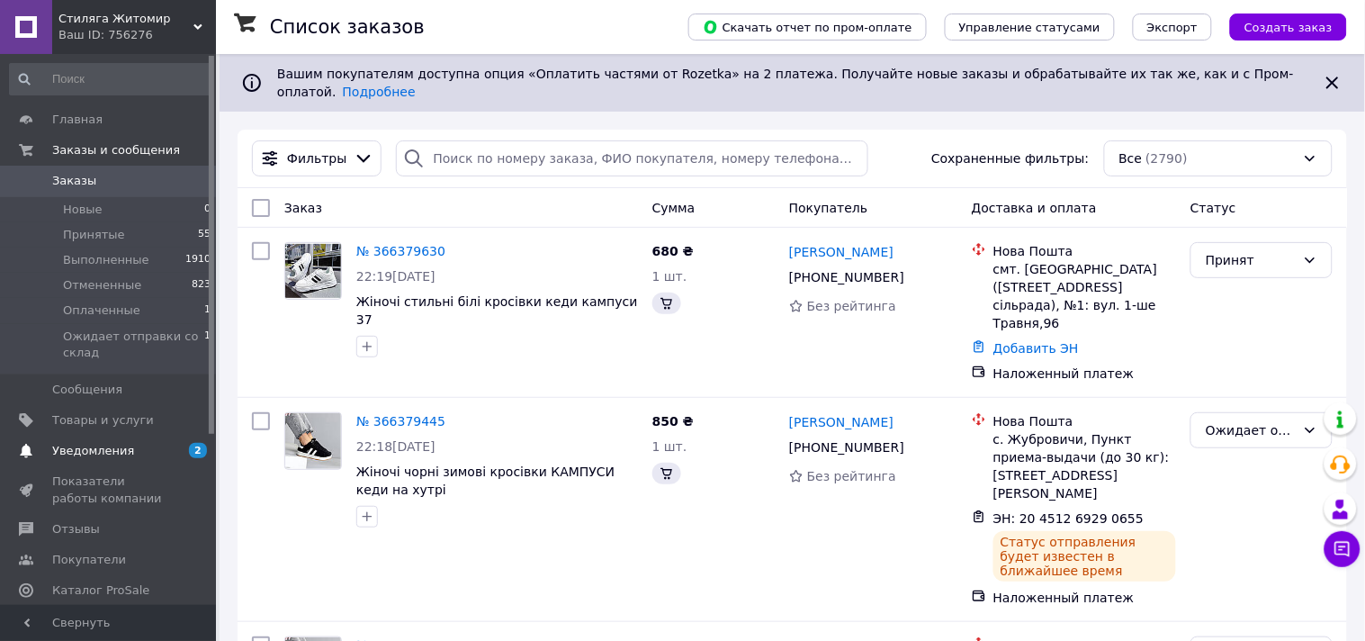
click at [112, 451] on span "Уведомления" at bounding box center [93, 451] width 82 height 16
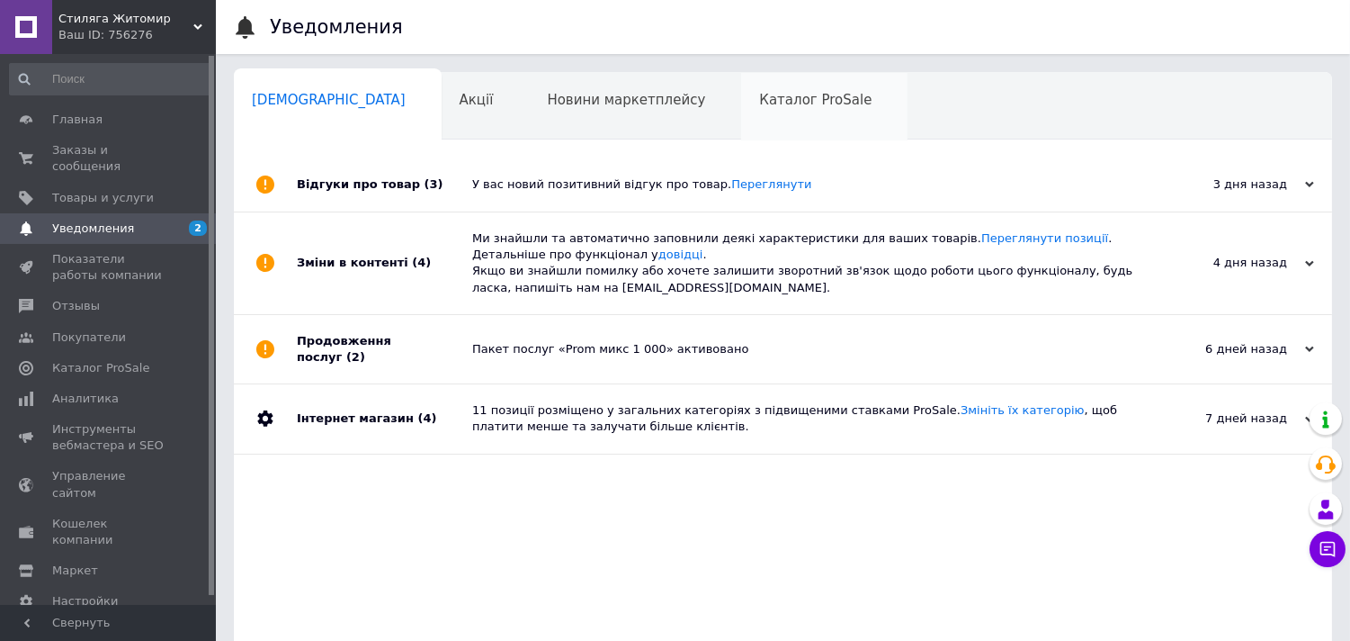
click at [762, 87] on div "Каталог ProSale 0" at bounding box center [824, 107] width 166 height 68
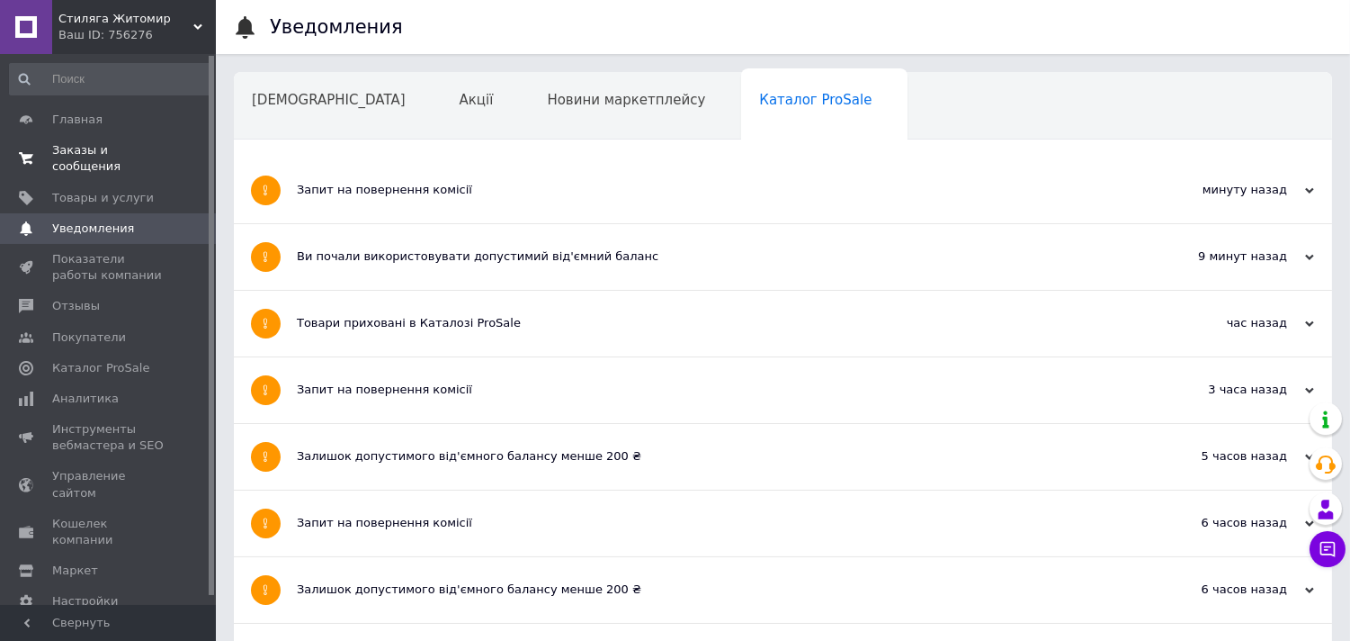
click at [96, 150] on span "Заказы и сообщения" at bounding box center [109, 158] width 114 height 32
